Goal: Information Seeking & Learning: Check status

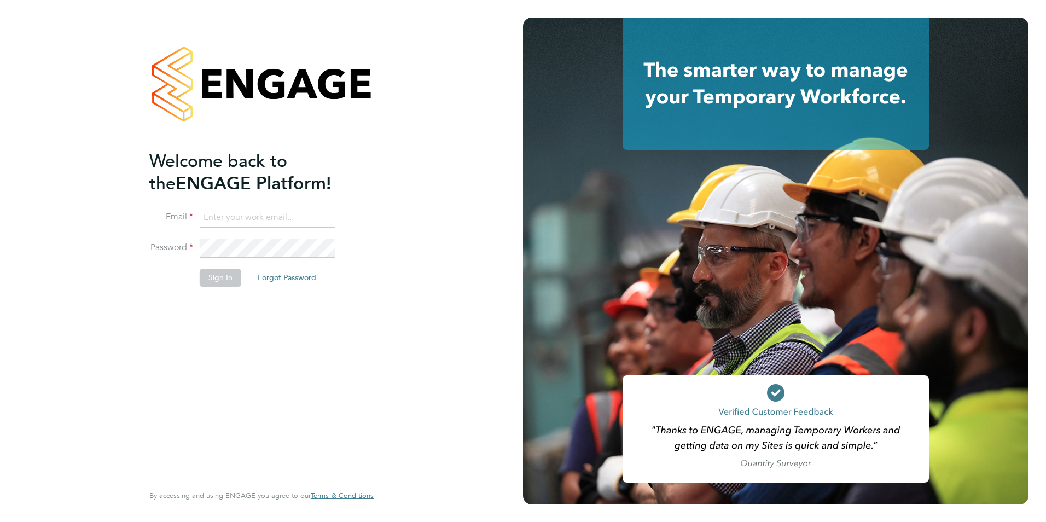
type input "[EMAIL_ADDRESS][DOMAIN_NAME]"
click at [207, 281] on button "Sign In" at bounding box center [221, 278] width 42 height 18
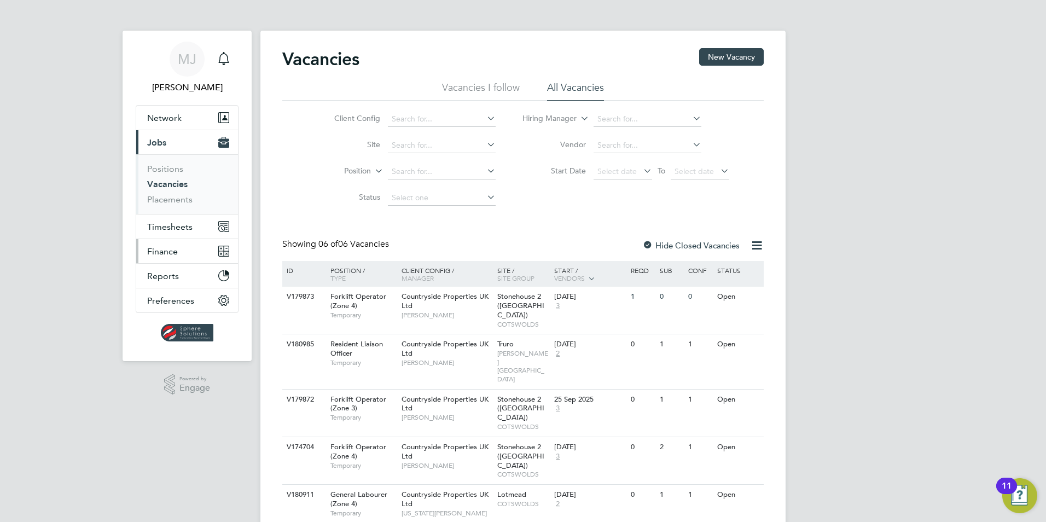
click at [178, 254] on button "Finance" at bounding box center [187, 251] width 102 height 24
click at [172, 250] on span "Finance" at bounding box center [162, 251] width 31 height 10
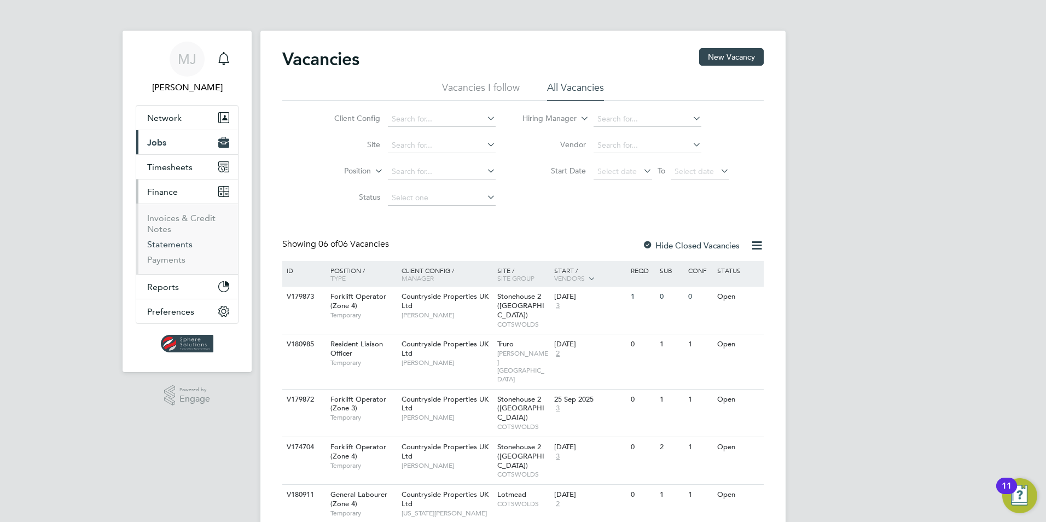
click at [164, 247] on link "Statements" at bounding box center [169, 244] width 45 height 10
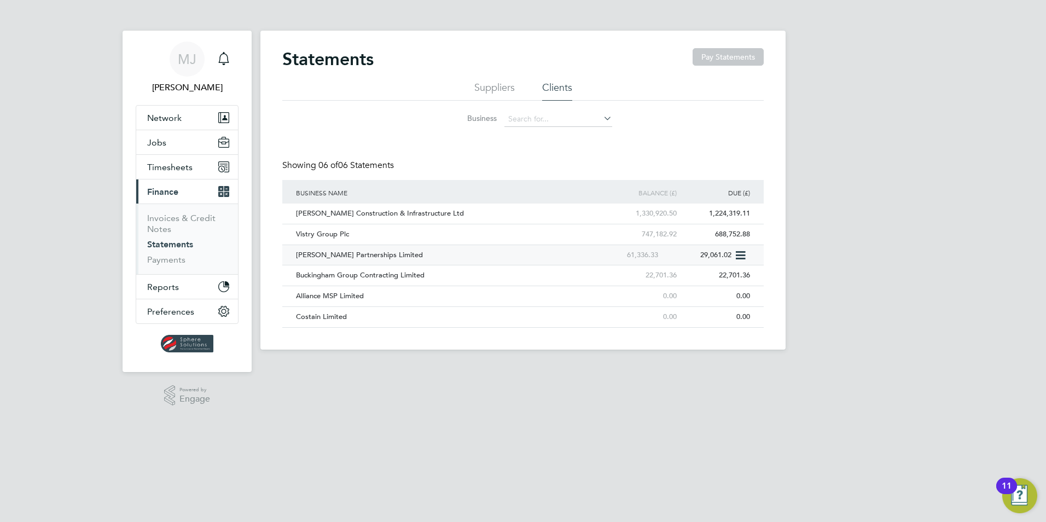
click at [317, 251] on div "[PERSON_NAME] Partnerships Limited" at bounding box center [440, 255] width 294 height 20
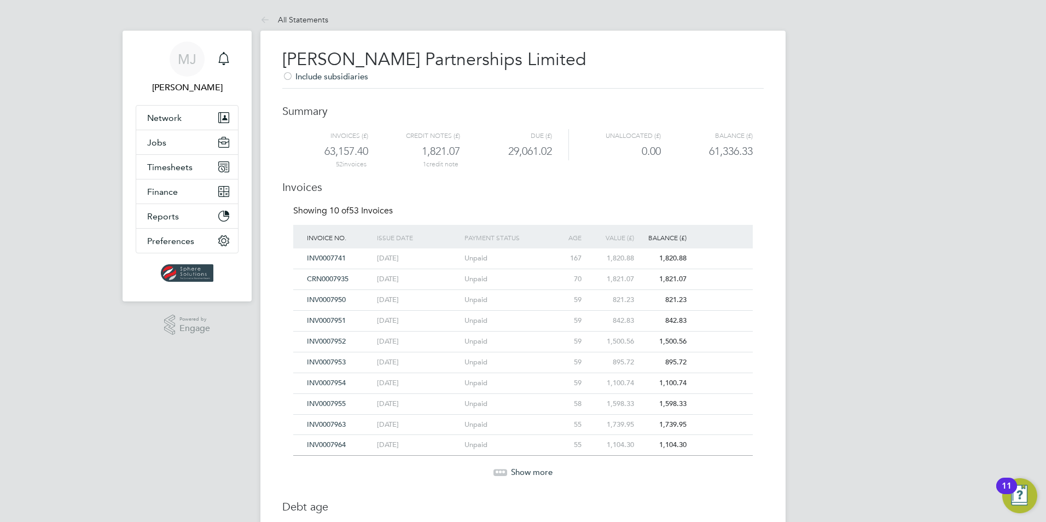
click at [507, 462] on div "Show more" at bounding box center [523, 464] width 470 height 27
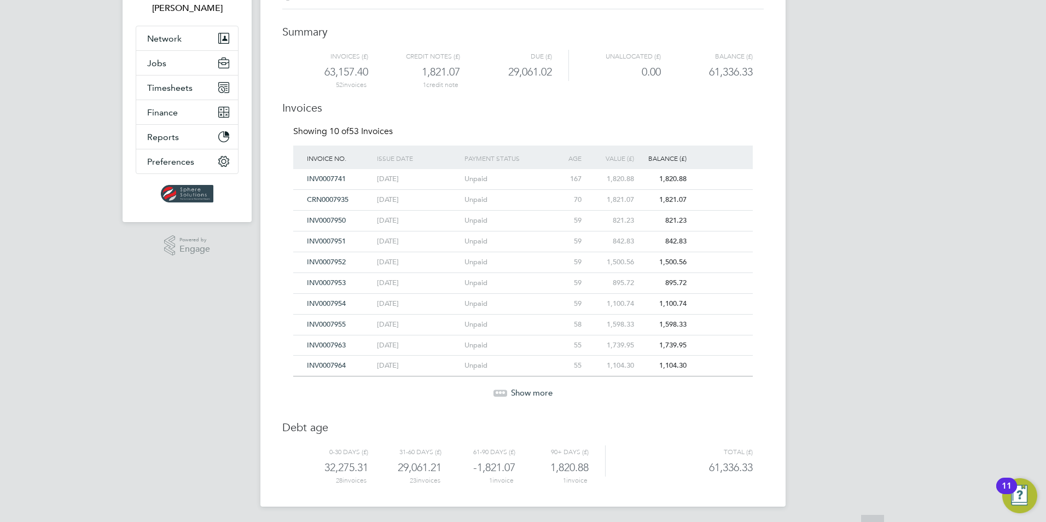
scroll to position [81, 0]
click at [531, 395] on span "Show more" at bounding box center [532, 391] width 42 height 10
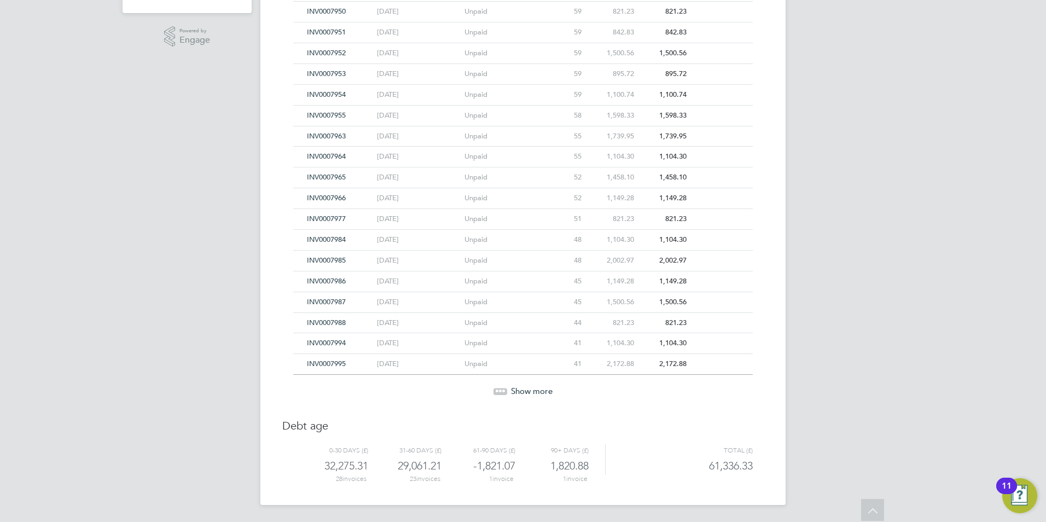
scroll to position [0, 0]
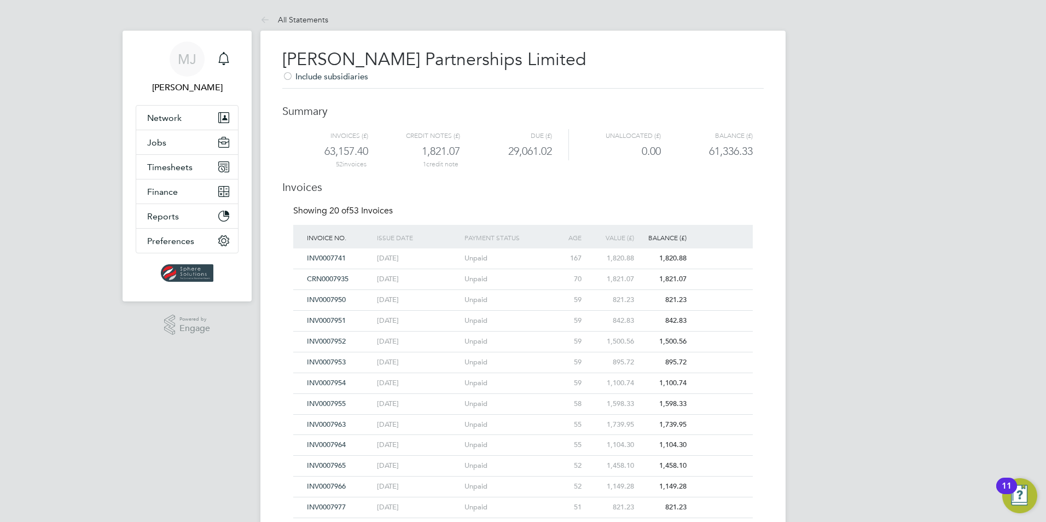
click at [339, 275] on span "CRN0007935" at bounding box center [328, 278] width 42 height 9
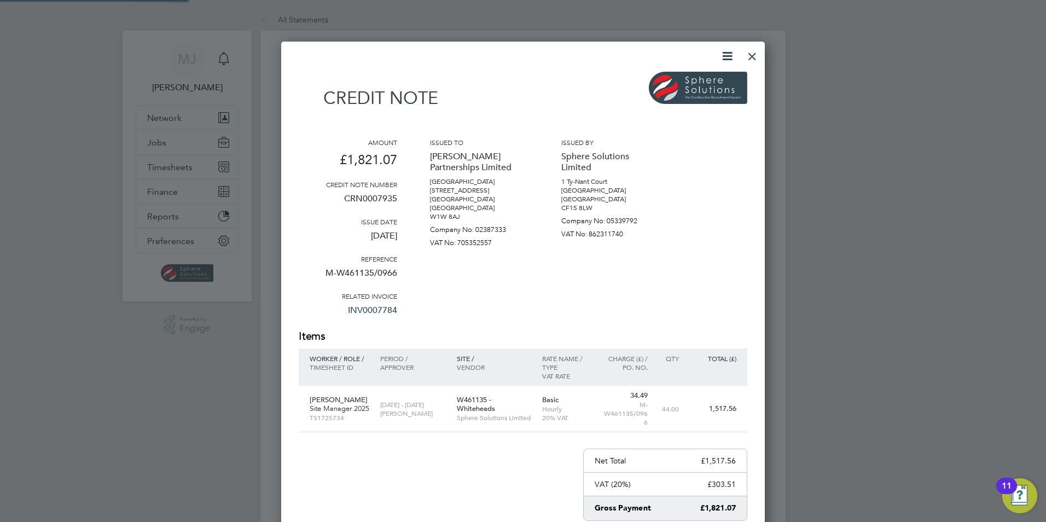
scroll to position [618, 484]
click at [753, 55] on div at bounding box center [752, 54] width 20 height 20
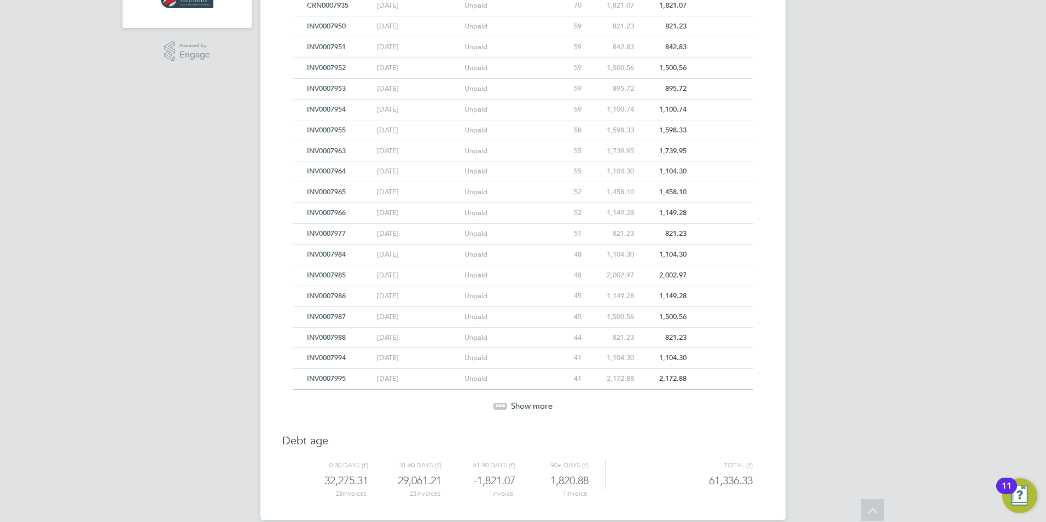
scroll to position [288, 0]
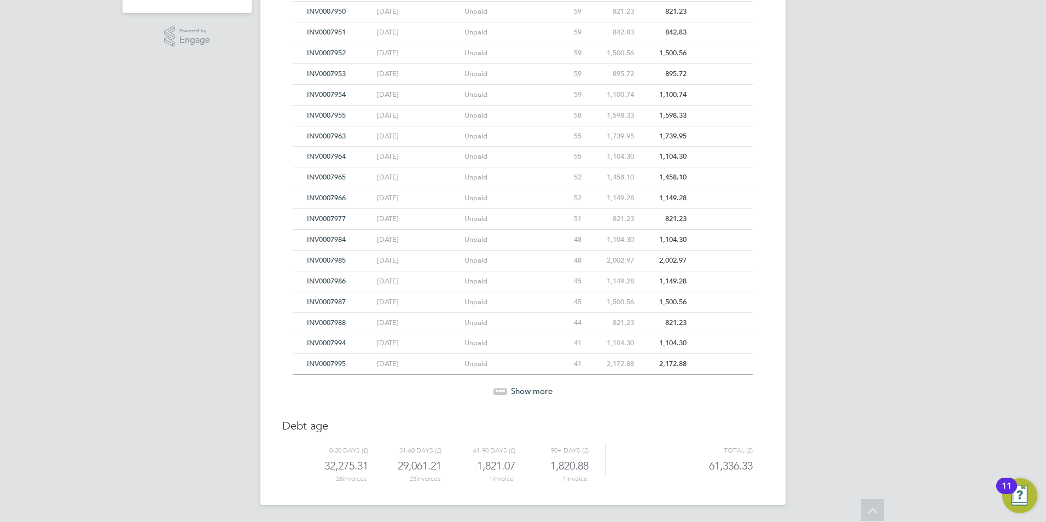
click at [487, 383] on div "Show more" at bounding box center [523, 383] width 470 height 27
click at [501, 398] on div "Showing 20 of 53 Invoices Invoice No. Issue date Payment status Age (days) Valu…" at bounding box center [522, 162] width 459 height 491
click at [505, 395] on icon at bounding box center [500, 391] width 14 height 14
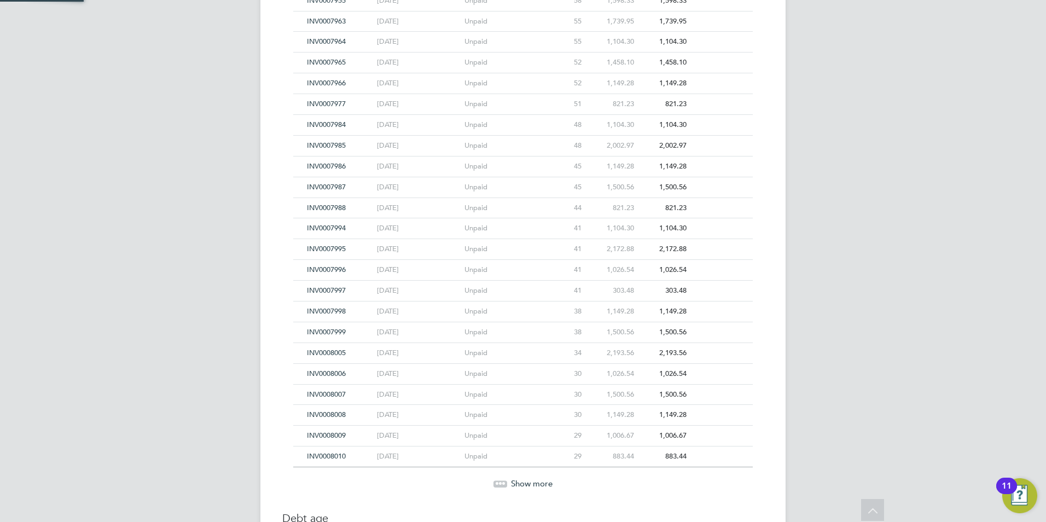
scroll to position [496, 0]
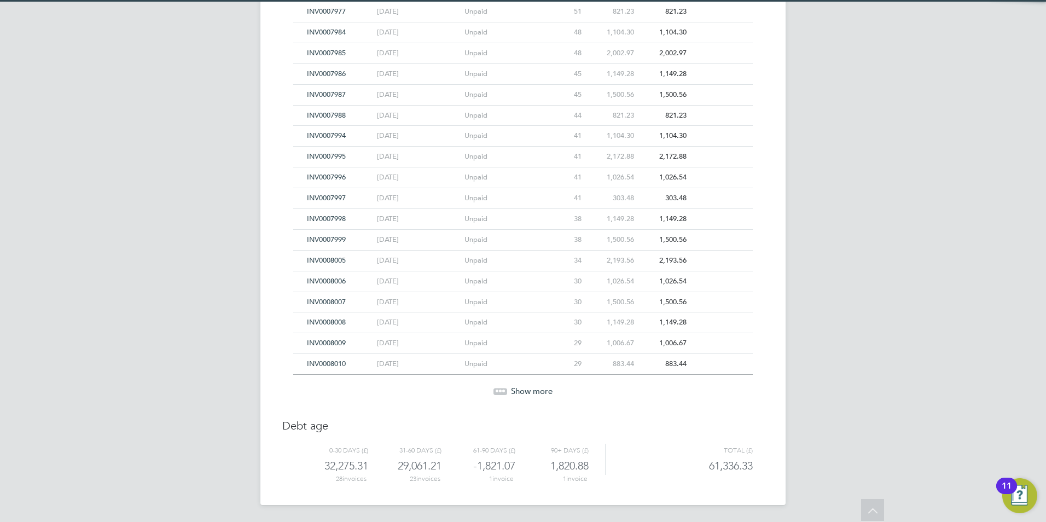
click at [510, 399] on div "Showing 30 of 53 Invoices Invoice No. Issue date Payment status Age (days) Valu…" at bounding box center [522, 59] width 459 height 698
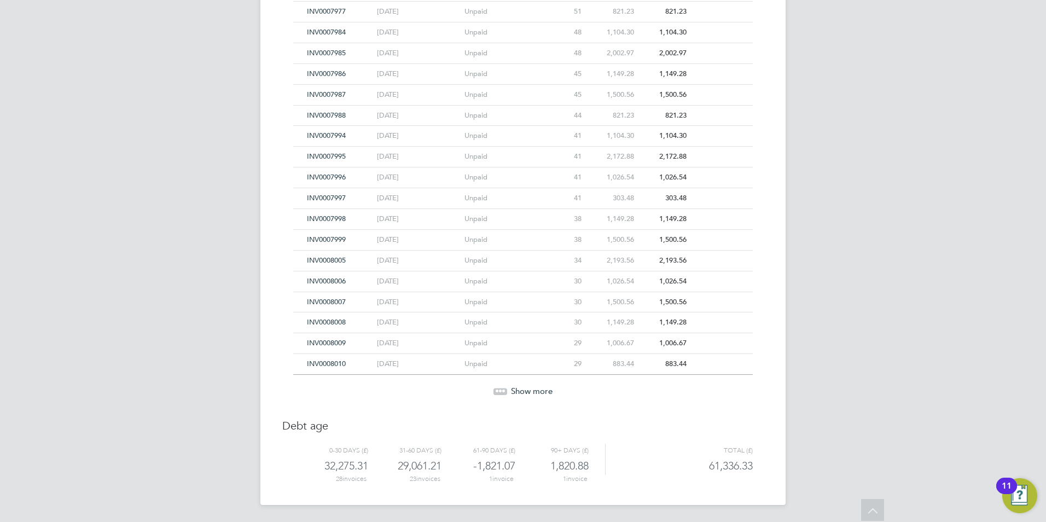
click at [514, 378] on div "Show more" at bounding box center [523, 383] width 470 height 27
click at [518, 392] on span "Show more" at bounding box center [532, 391] width 42 height 10
click at [519, 392] on span "Show more" at bounding box center [532, 391] width 42 height 10
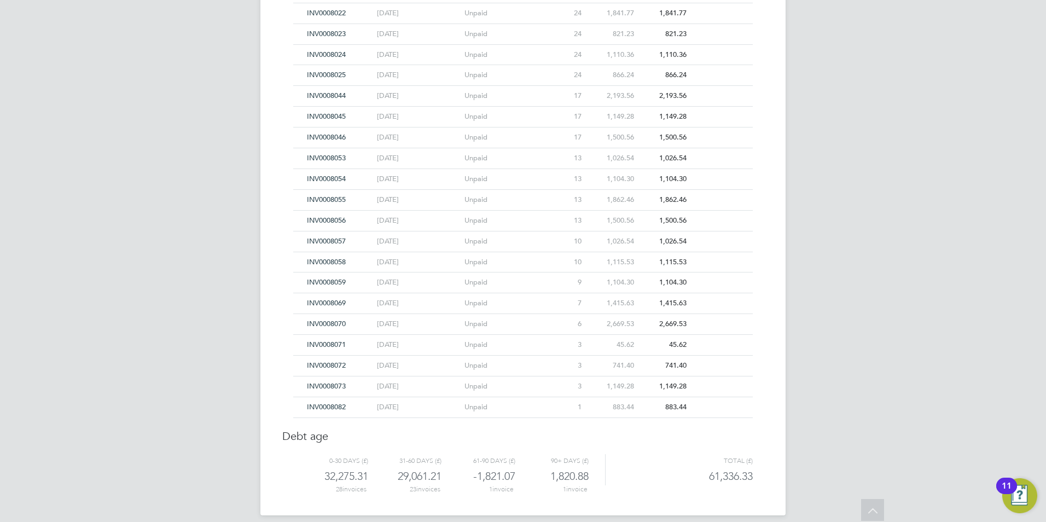
scroll to position [940, 0]
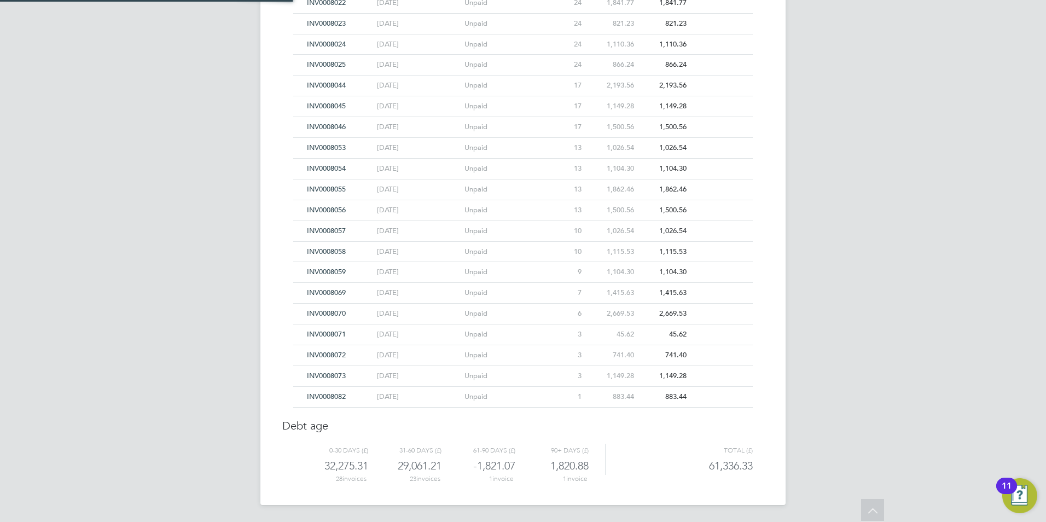
click at [519, 392] on div "Unpaid" at bounding box center [506, 397] width 88 height 20
click at [335, 396] on span "INV0008082" at bounding box center [326, 396] width 39 height 9
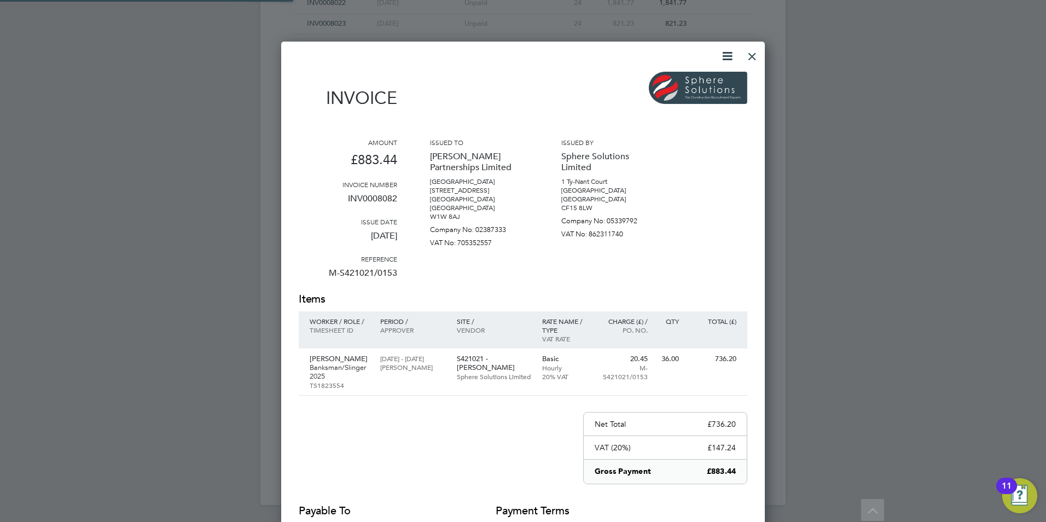
scroll to position [590, 484]
click at [756, 55] on div at bounding box center [752, 54] width 20 height 20
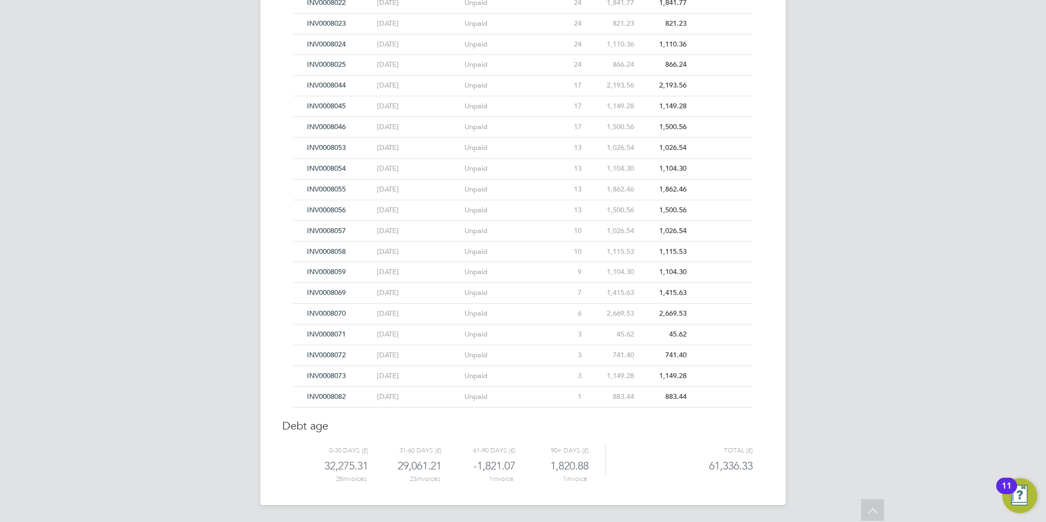
click at [334, 382] on div "INV0008073" at bounding box center [339, 376] width 70 height 20
click at [334, 376] on span "INV0008073" at bounding box center [326, 375] width 39 height 9
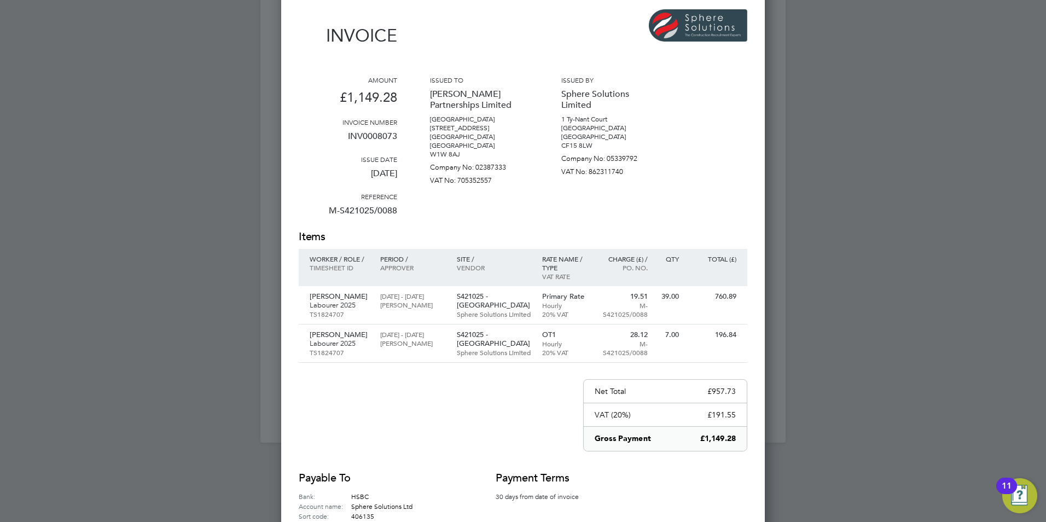
scroll to position [977, 0]
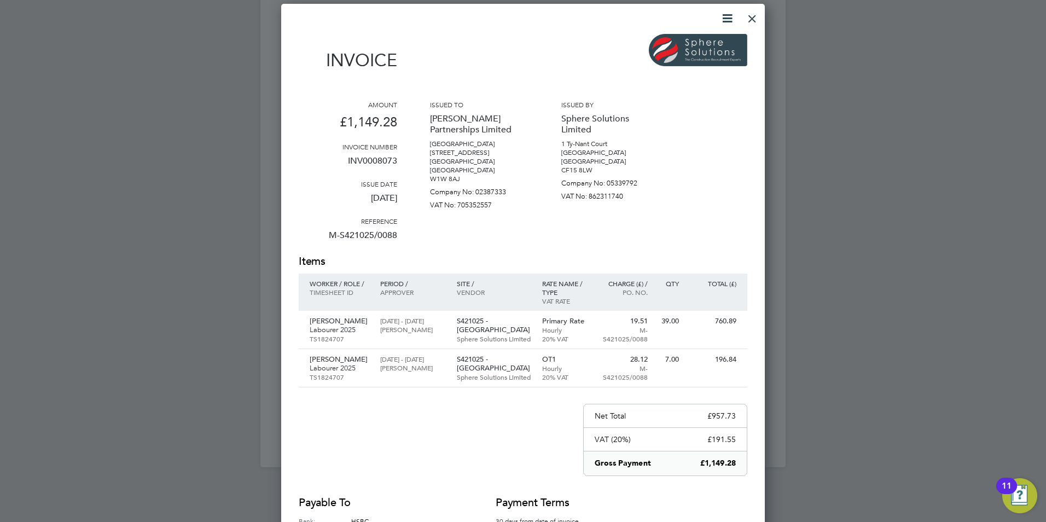
click at [747, 16] on div at bounding box center [752, 16] width 20 height 20
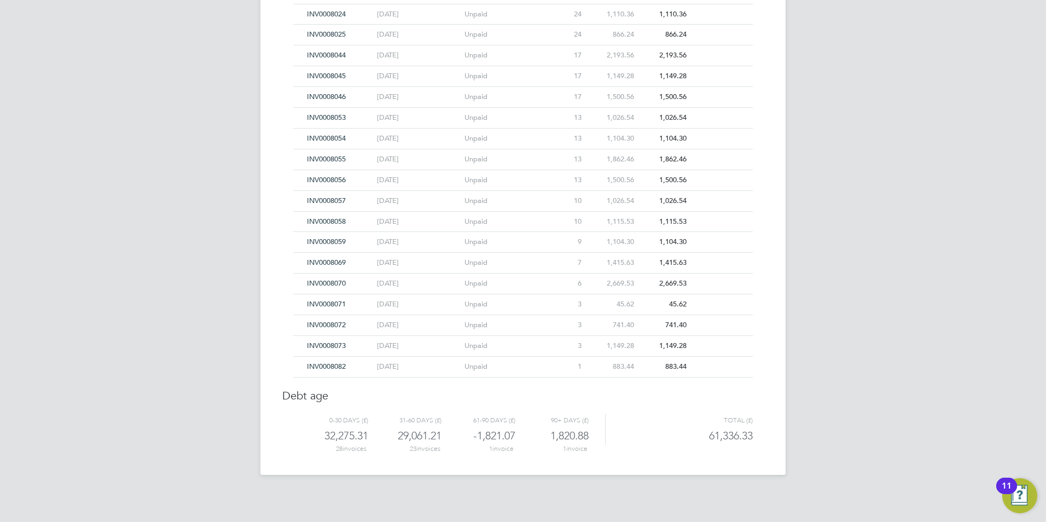
scroll to position [940, 0]
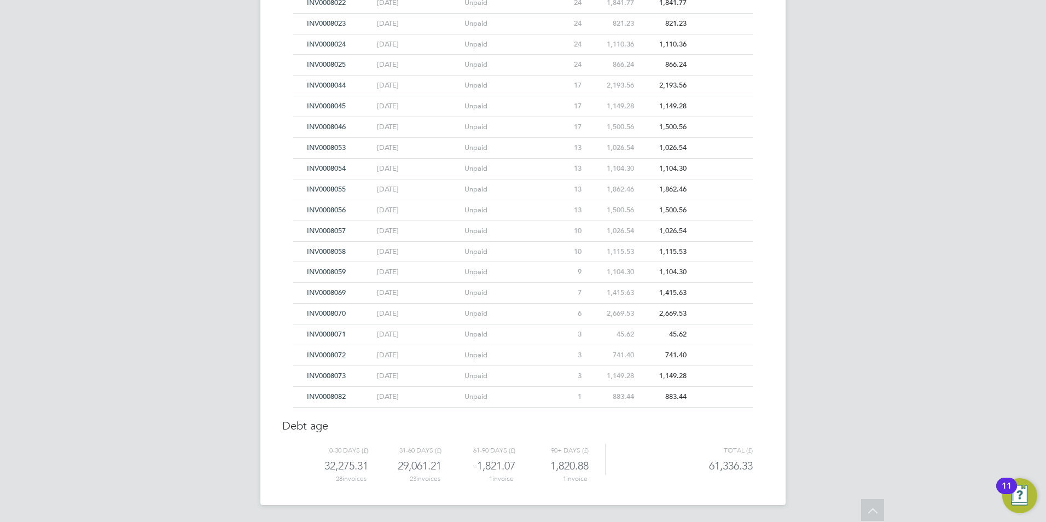
click at [327, 352] on span "INV0008072" at bounding box center [326, 354] width 39 height 9
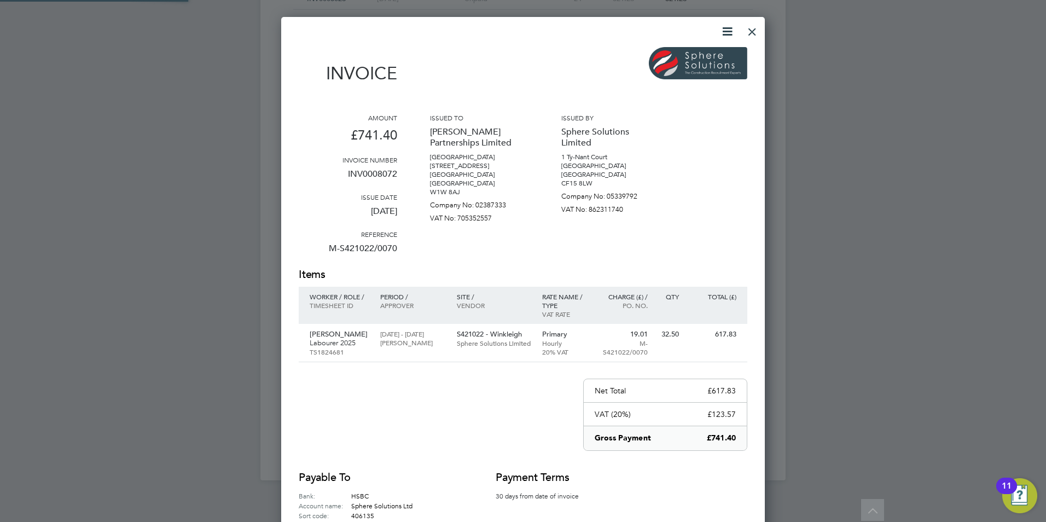
scroll to position [572, 484]
drag, startPoint x: 755, startPoint y: 29, endPoint x: 747, endPoint y: 34, distance: 9.9
click at [755, 29] on div at bounding box center [752, 29] width 20 height 20
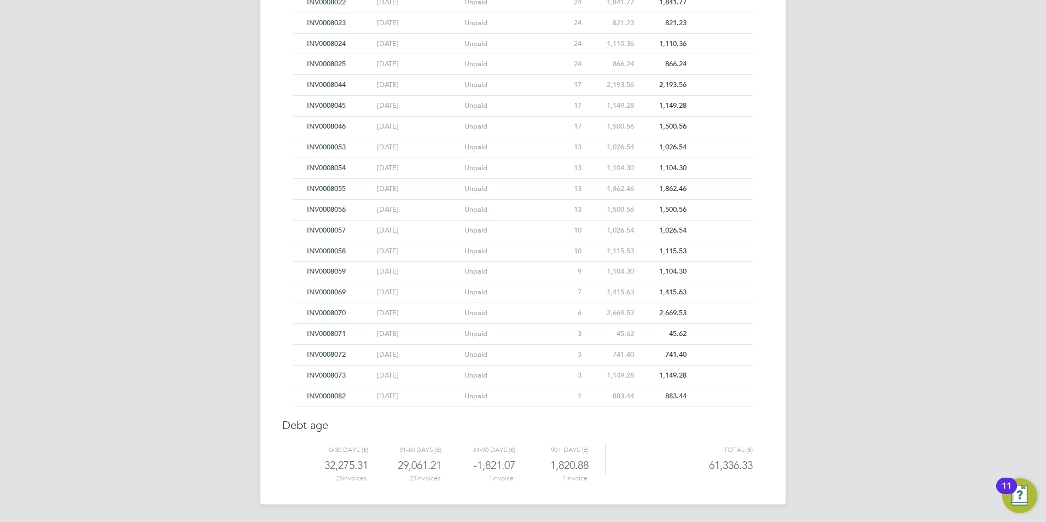
scroll to position [940, 0]
click at [337, 334] on span "INV0008071" at bounding box center [326, 333] width 39 height 9
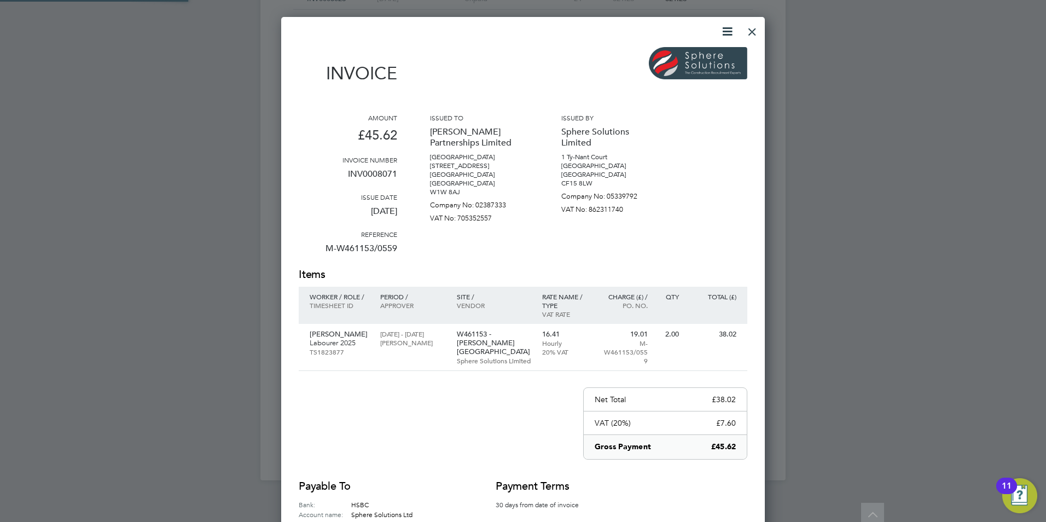
scroll to position [572, 484]
click at [762, 25] on div "Invoice Amount £45.62 Invoice number INV0008071 Issue date 22 Sep 2025 Referenc…" at bounding box center [522, 309] width 483 height 585
click at [748, 33] on div at bounding box center [752, 29] width 20 height 20
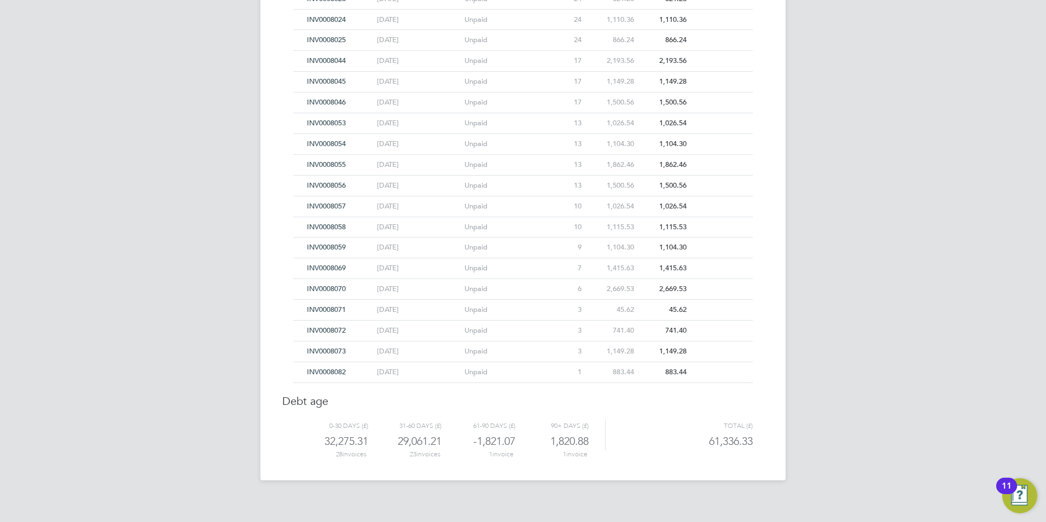
scroll to position [940, 0]
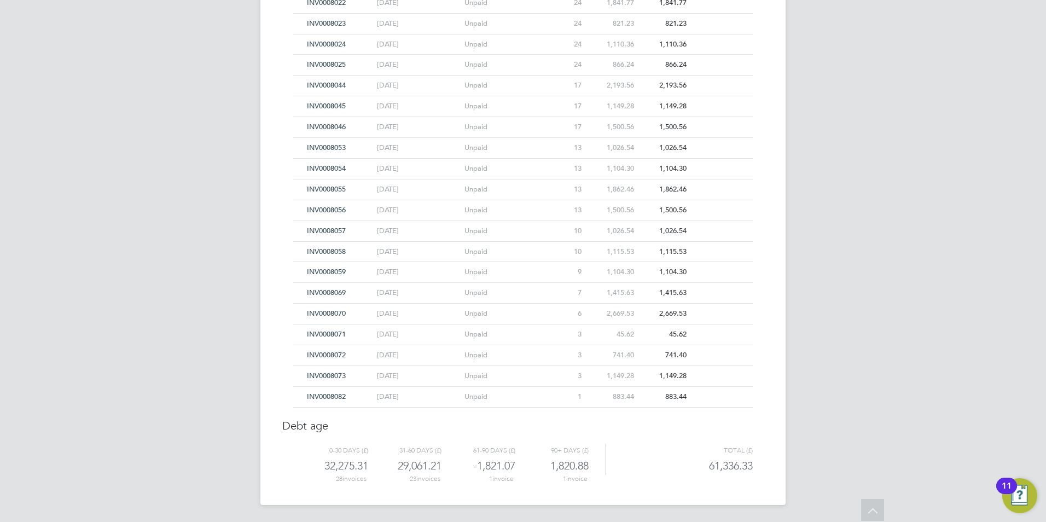
click at [331, 310] on span "INV0008070" at bounding box center [326, 312] width 39 height 9
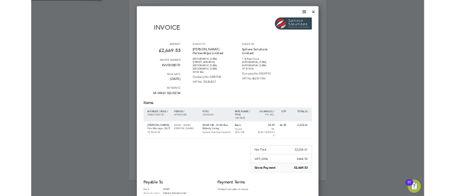
scroll to position [581, 484]
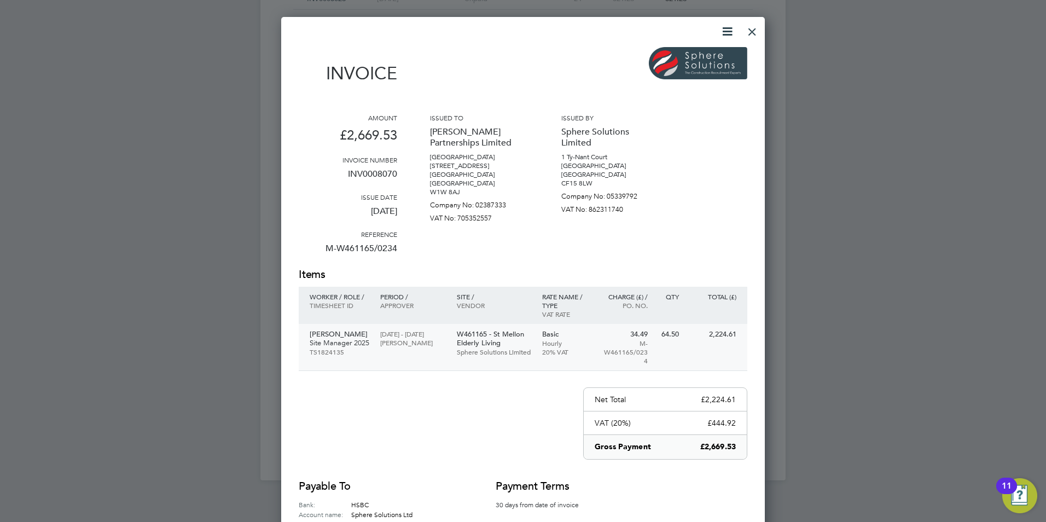
click at [339, 331] on p "Bernard Davies" at bounding box center [340, 334] width 60 height 9
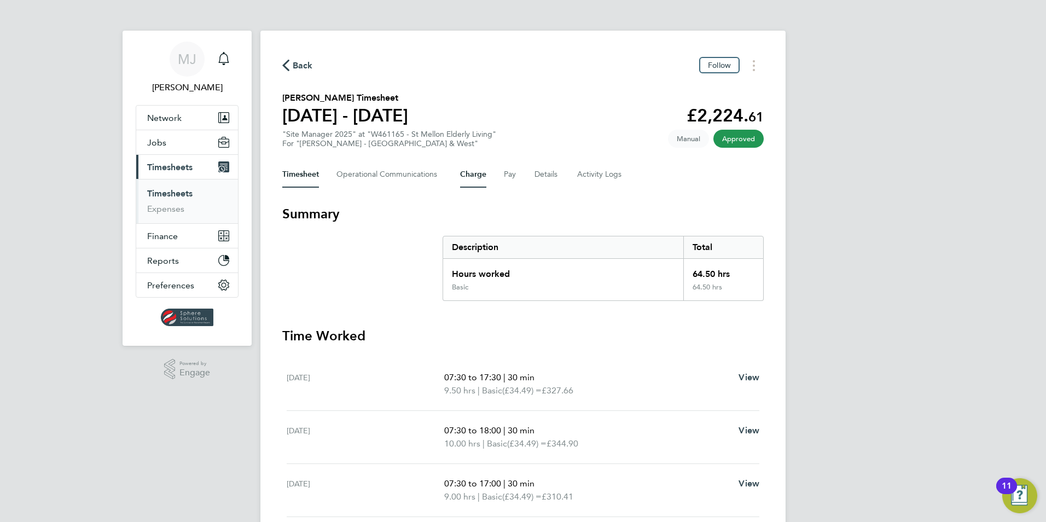
click at [477, 174] on button "Charge" at bounding box center [473, 174] width 26 height 26
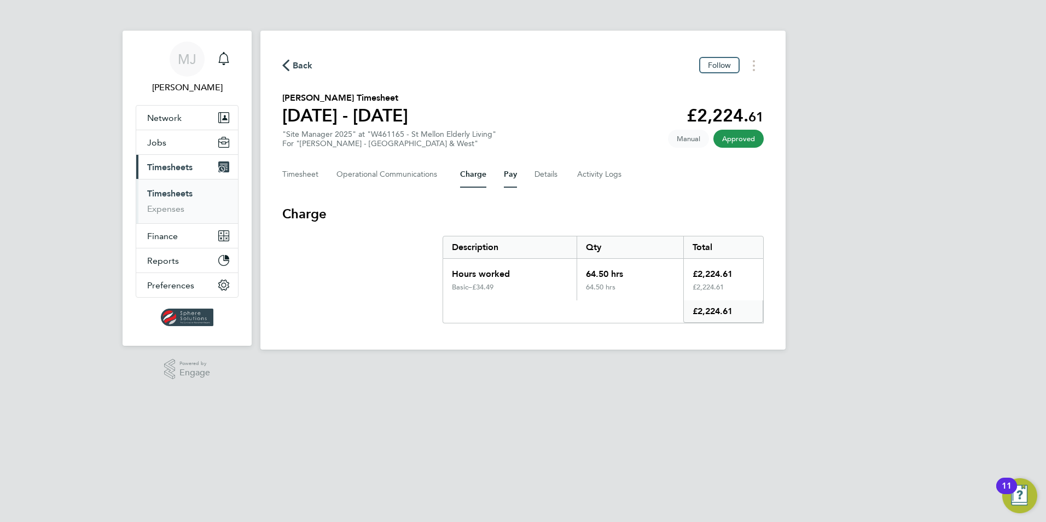
click at [505, 178] on button "Pay" at bounding box center [510, 174] width 13 height 26
click at [467, 178] on button "Charge" at bounding box center [473, 174] width 26 height 26
click at [308, 170] on button "Timesheet" at bounding box center [300, 174] width 37 height 26
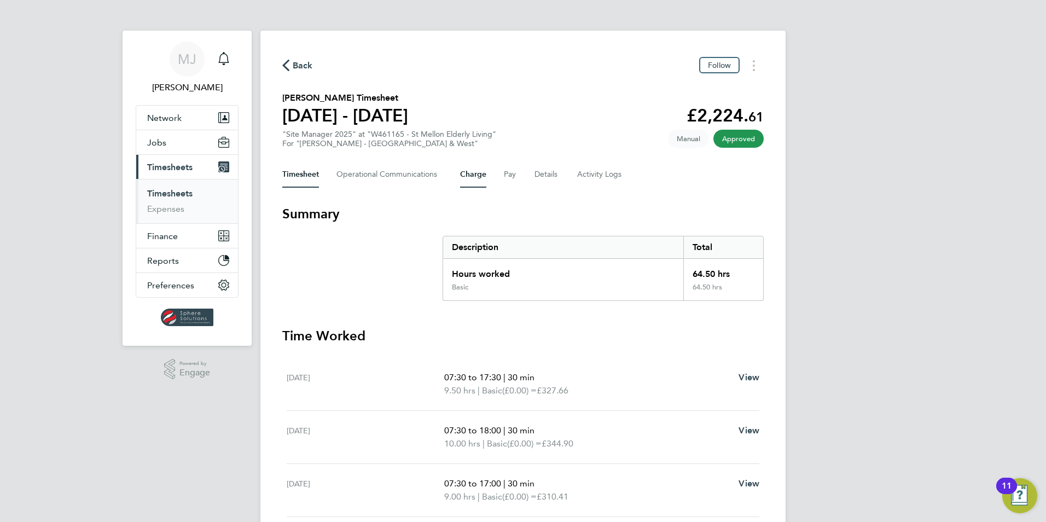
click at [475, 168] on button "Charge" at bounding box center [473, 174] width 26 height 26
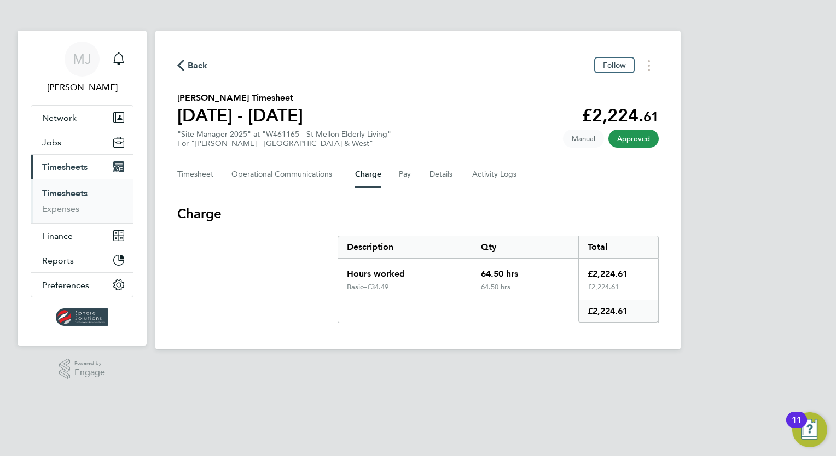
click at [469, 355] on app-footer at bounding box center [417, 358] width 525 height 18
